Goal: Navigation & Orientation: Find specific page/section

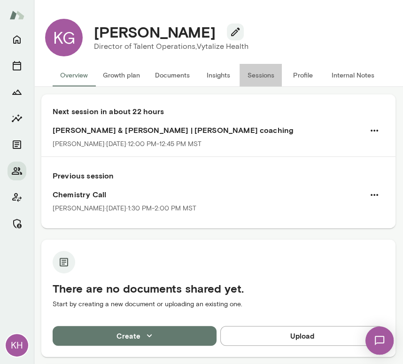
click at [260, 75] on button "Sessions" at bounding box center [261, 75] width 42 height 23
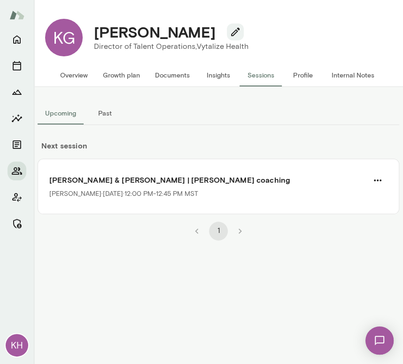
click at [96, 124] on button "Past" at bounding box center [105, 113] width 42 height 23
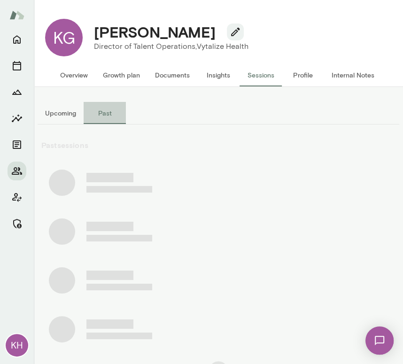
click at [104, 118] on button "Past" at bounding box center [105, 113] width 42 height 23
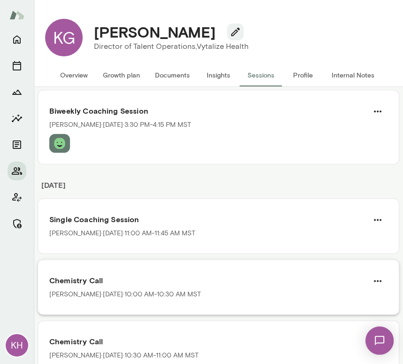
scroll to position [2409, 0]
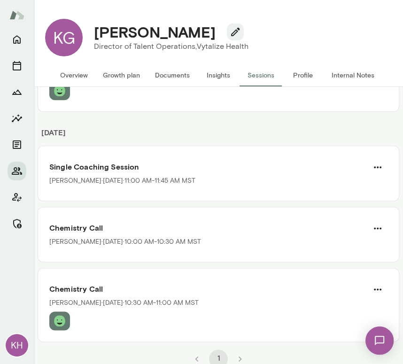
click at [71, 78] on button "Overview" at bounding box center [74, 75] width 43 height 23
